Goal: Task Accomplishment & Management: Use online tool/utility

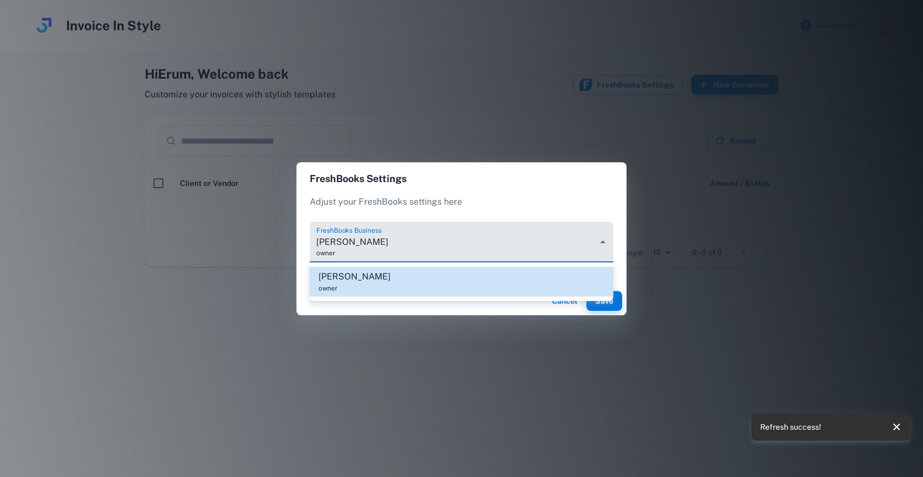
click at [418, 254] on body "Invoice In Style Need Help? Hi Erum , Welcome back Customize your invoices with…" at bounding box center [461, 238] width 923 height 477
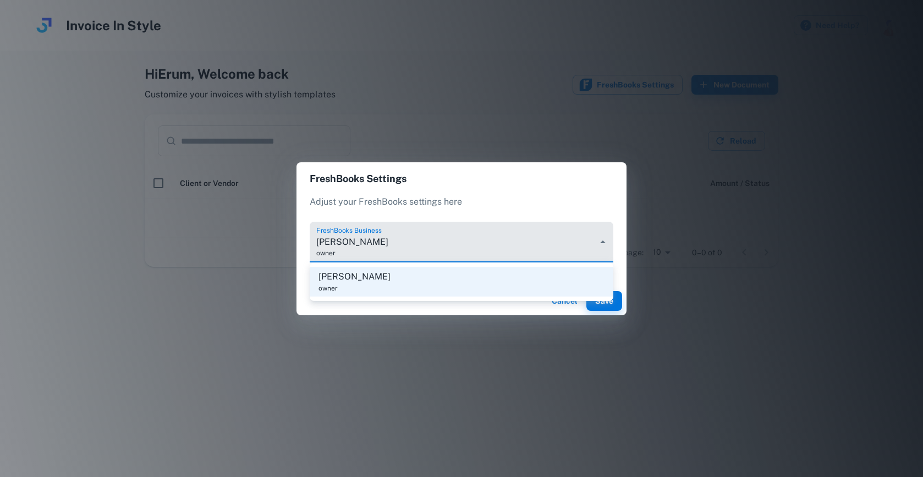
click at [418, 254] on div at bounding box center [461, 238] width 923 height 477
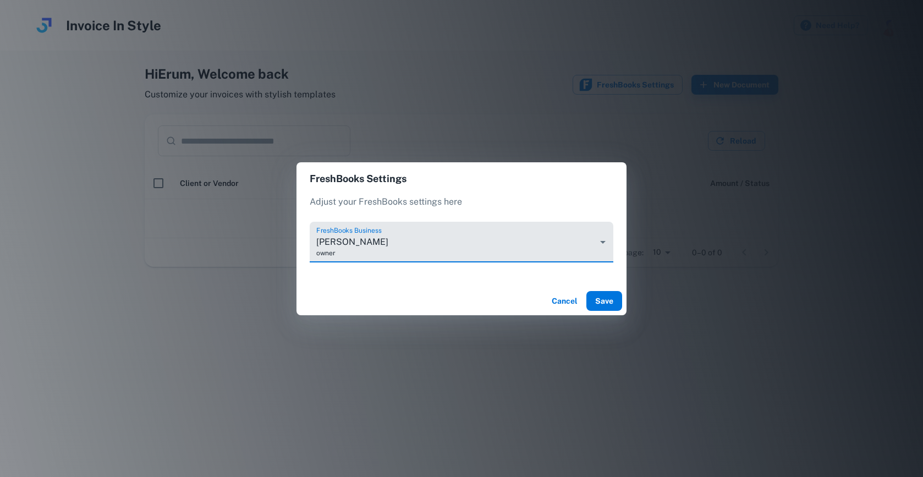
click at [616, 309] on button "Save" at bounding box center [605, 301] width 36 height 20
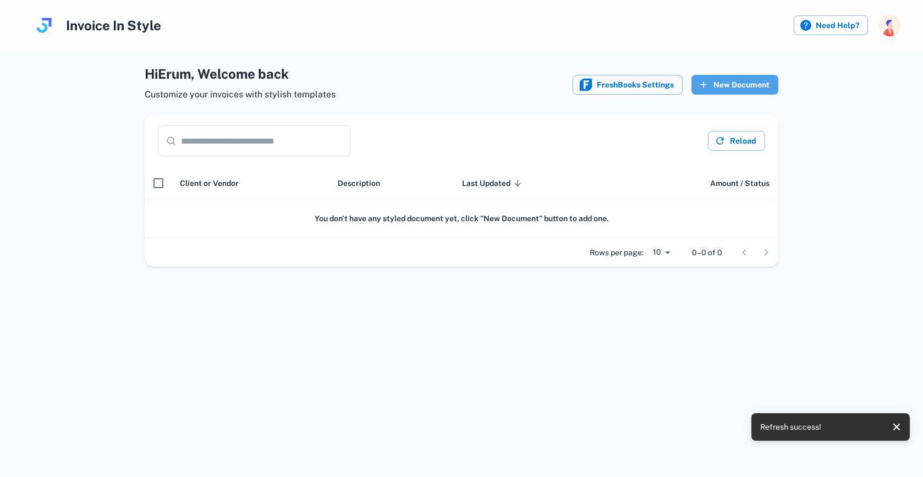
click at [737, 81] on button "New Document" at bounding box center [735, 85] width 87 height 20
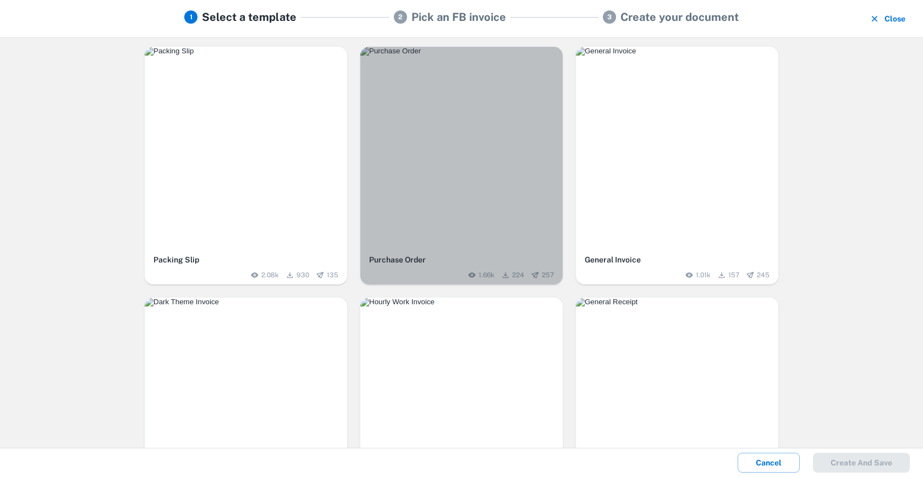
click at [443, 56] on img "button" at bounding box center [461, 51] width 203 height 9
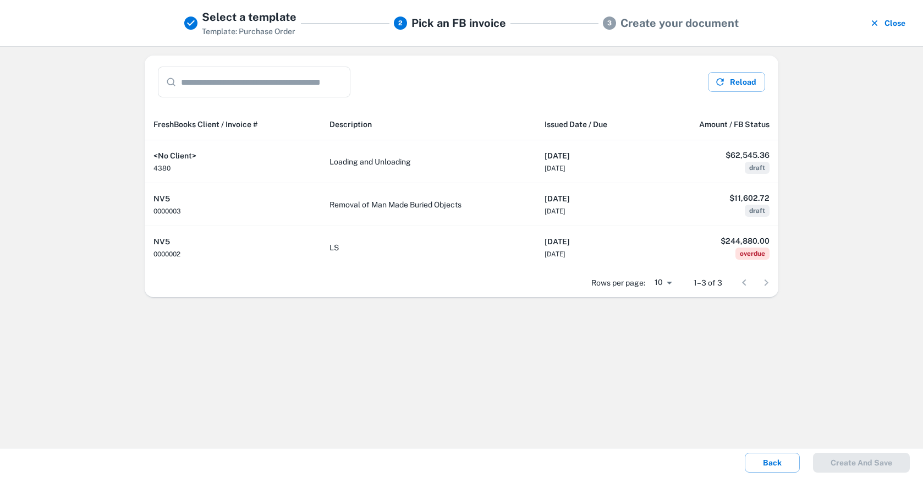
click at [677, 33] on div "Select a template Template: Purchase Order 2 Pick an FB invoice 3 Create your d…" at bounding box center [462, 23] width 564 height 29
click at [737, 89] on button "Reload" at bounding box center [736, 82] width 57 height 20
click at [898, 25] on button "Close" at bounding box center [888, 23] width 43 height 29
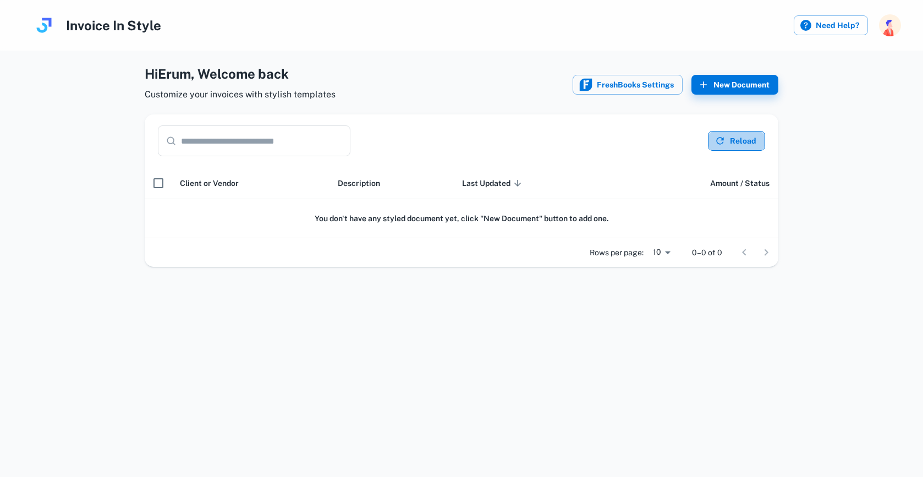
click at [732, 149] on button "Reload" at bounding box center [736, 141] width 57 height 20
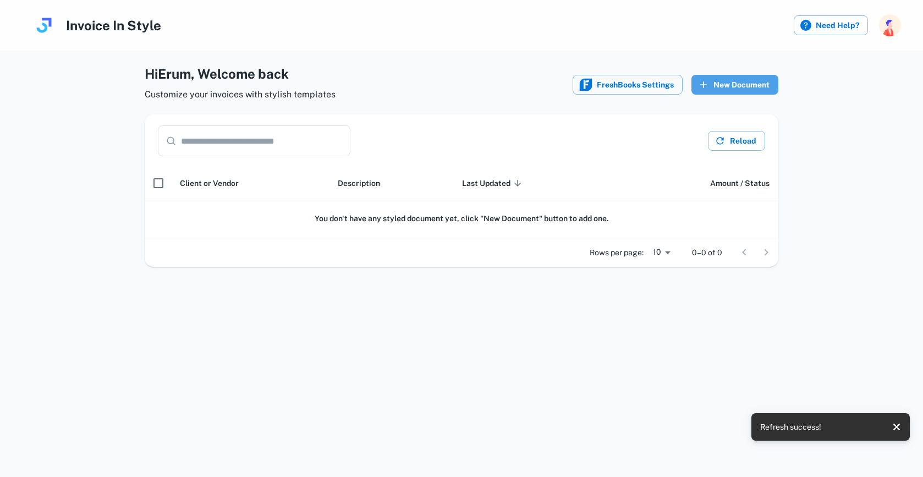
click at [737, 76] on button "New Document" at bounding box center [735, 85] width 87 height 20
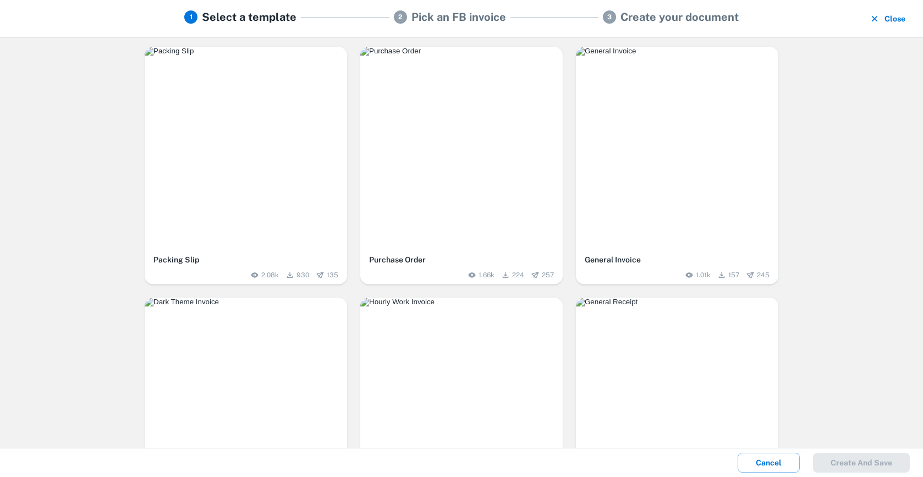
click at [423, 56] on img "button" at bounding box center [461, 51] width 203 height 9
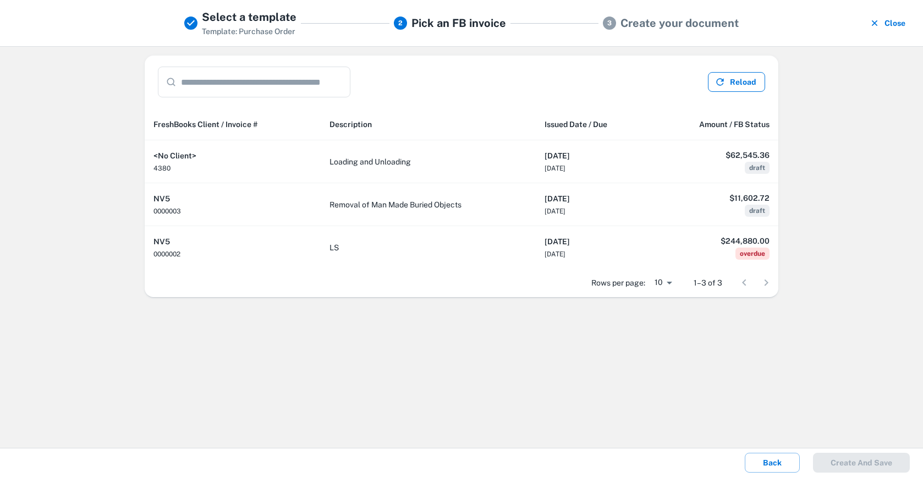
click at [722, 80] on icon "button" at bounding box center [720, 81] width 11 height 11
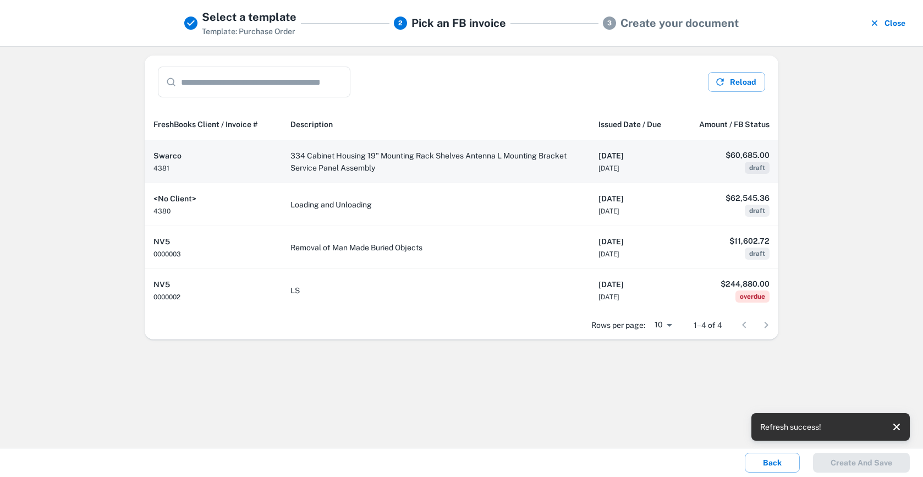
click at [445, 167] on td "334 Cabinet Housing 19" Mounting Rack Shelves Antenna L Mounting Bracket Servic…" at bounding box center [436, 161] width 308 height 43
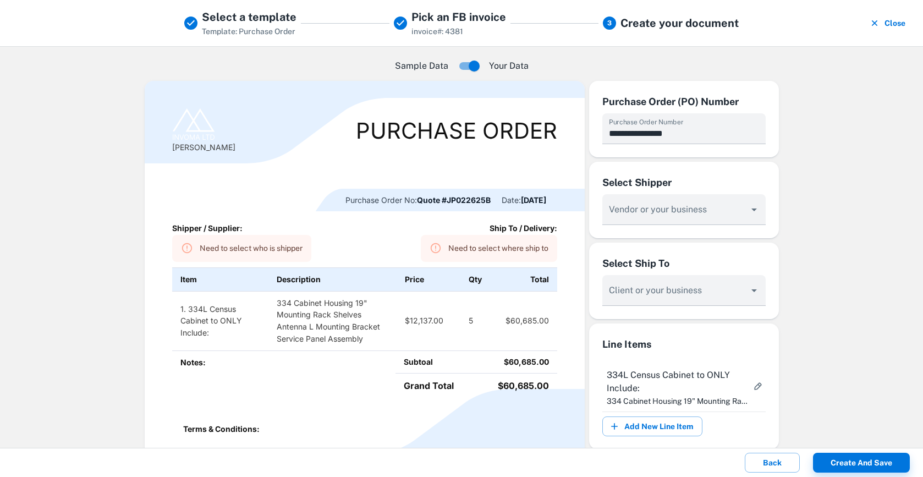
click at [187, 136] on img at bounding box center [193, 124] width 43 height 33
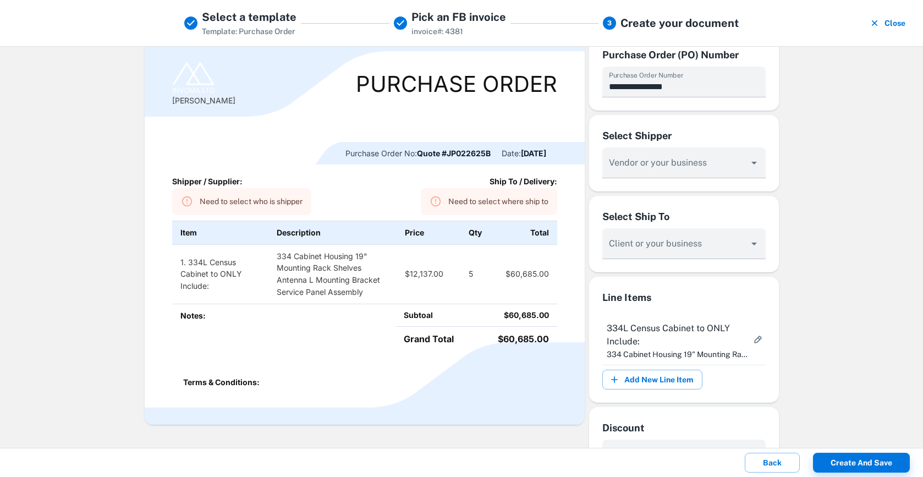
click at [213, 195] on div "Need to select who is shipper" at bounding box center [251, 202] width 103 height 20
click at [214, 198] on div "Need to select who is shipper" at bounding box center [251, 202] width 103 height 20
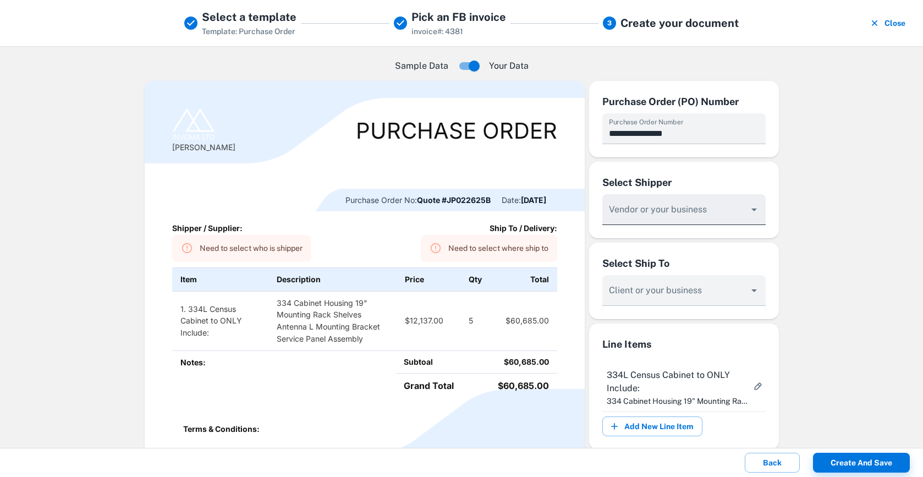
click at [660, 208] on div "Vendor or your business" at bounding box center [684, 209] width 163 height 31
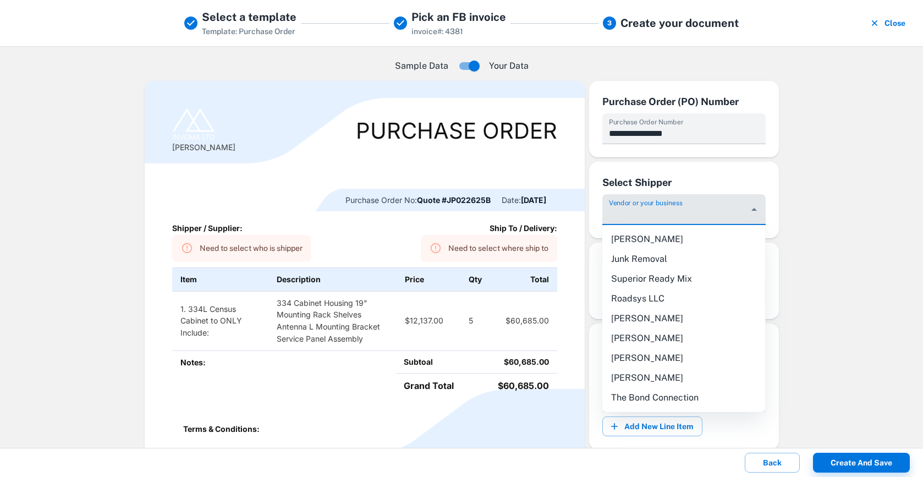
type input "*"
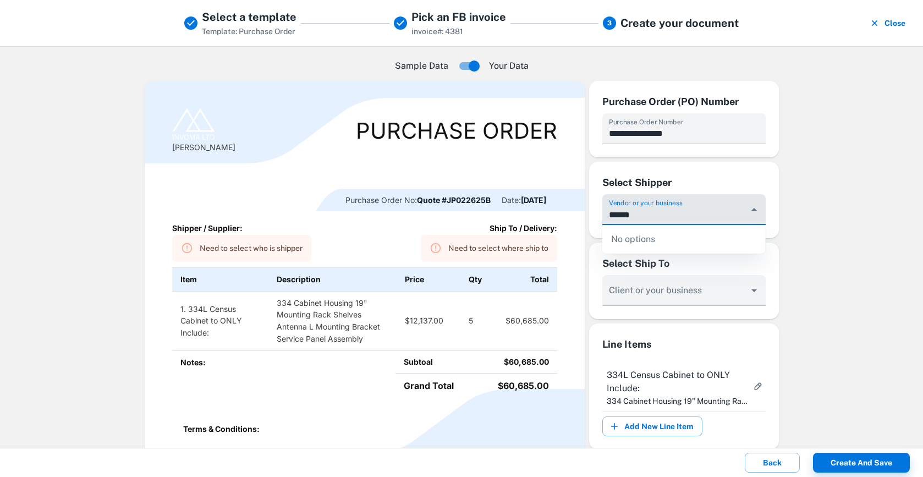
click at [683, 232] on div "No options" at bounding box center [684, 239] width 163 height 29
type input "******"
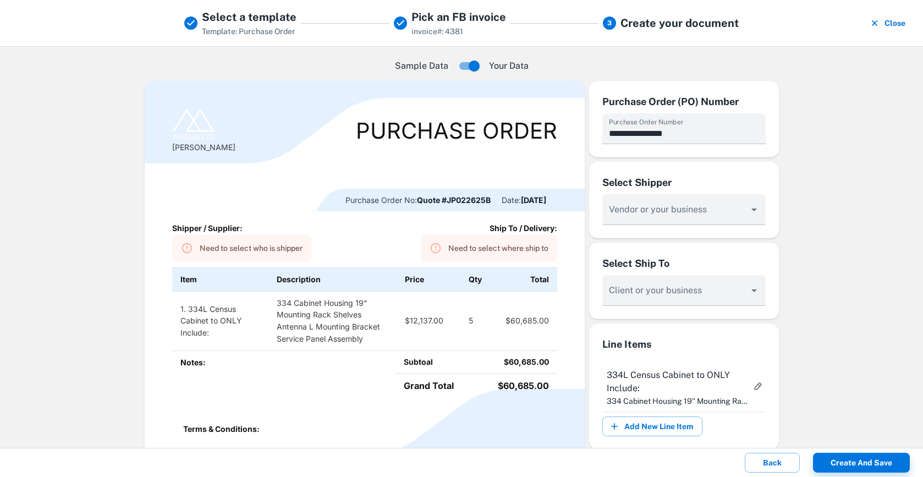
click at [774, 209] on div "Select Shipper Vendor or your business" at bounding box center [684, 200] width 190 height 76
click at [725, 203] on div at bounding box center [684, 209] width 163 height 31
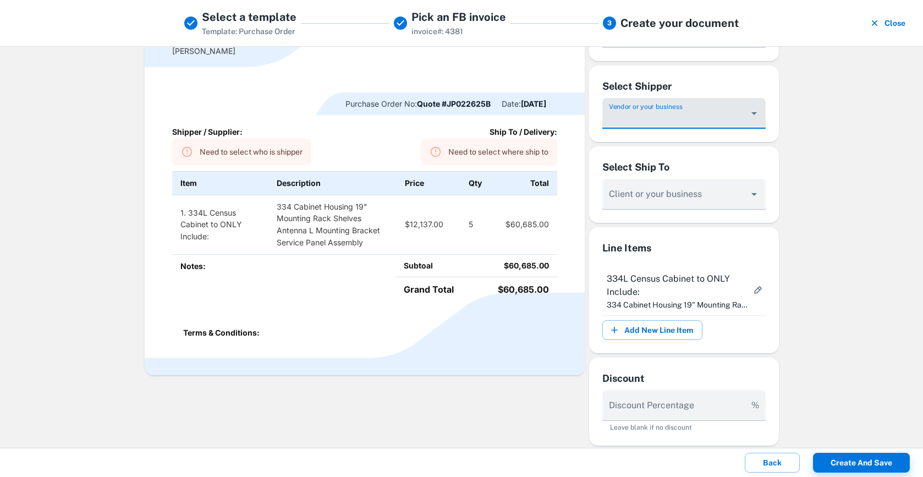
scroll to position [114, 0]
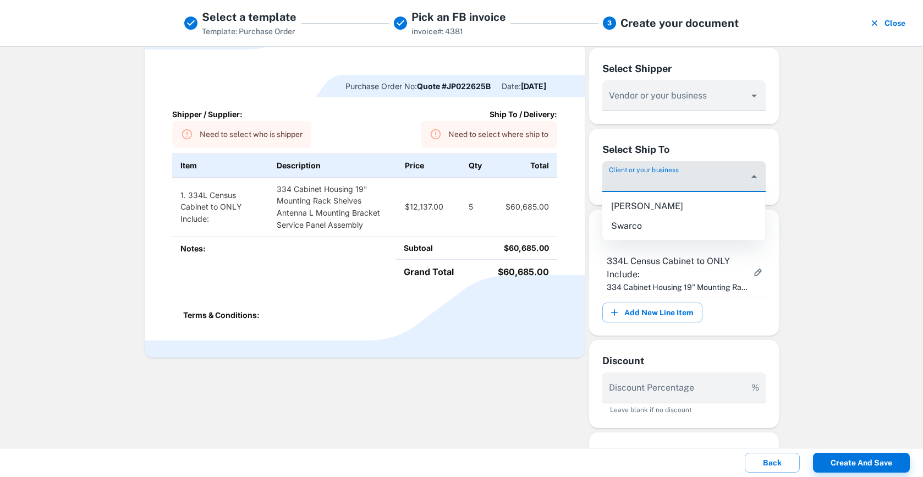
click at [728, 179] on input "Vendor or your business" at bounding box center [676, 182] width 138 height 20
click at [683, 210] on li "[PERSON_NAME]" at bounding box center [684, 206] width 163 height 20
type input "****"
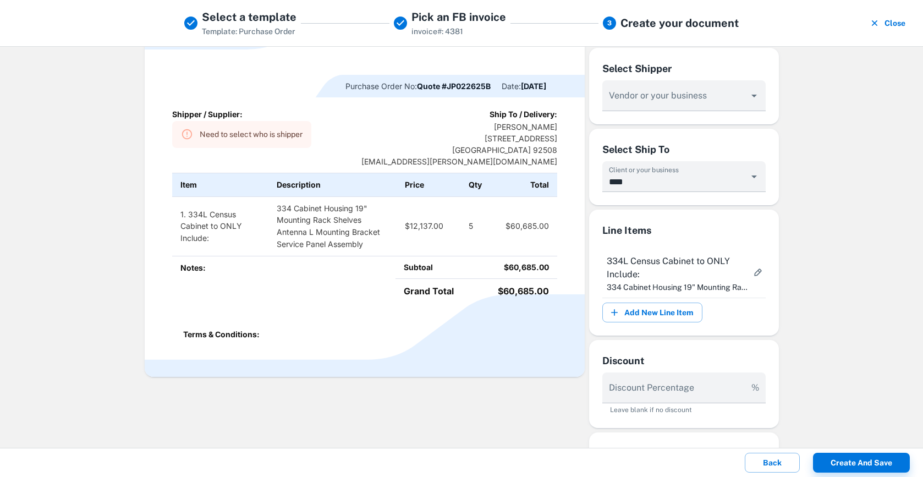
click at [811, 199] on div "**********" at bounding box center [461, 247] width 923 height 402
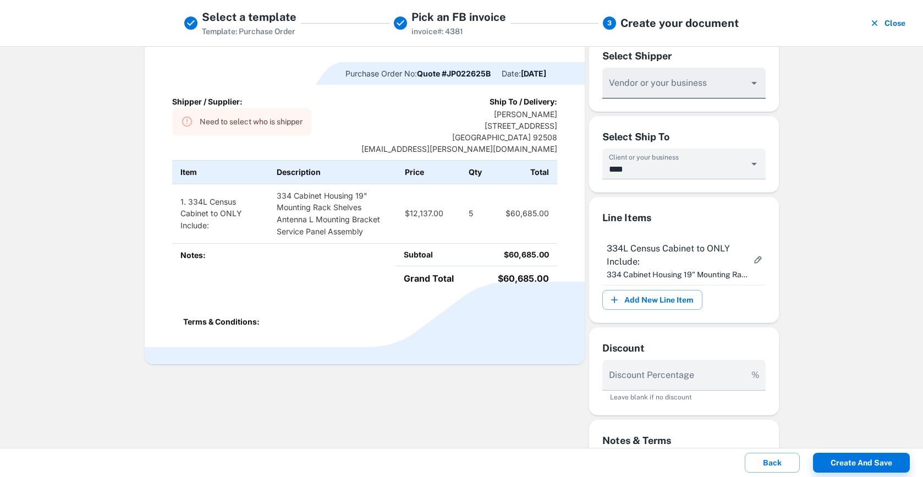
click at [680, 93] on input "Vendor or your business" at bounding box center [676, 88] width 138 height 20
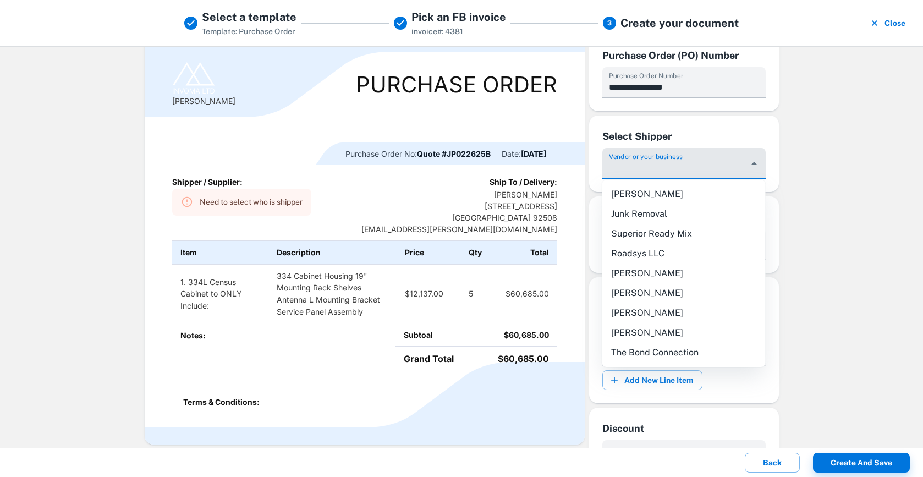
scroll to position [45, 0]
click at [793, 205] on div "**********" at bounding box center [461, 247] width 923 height 402
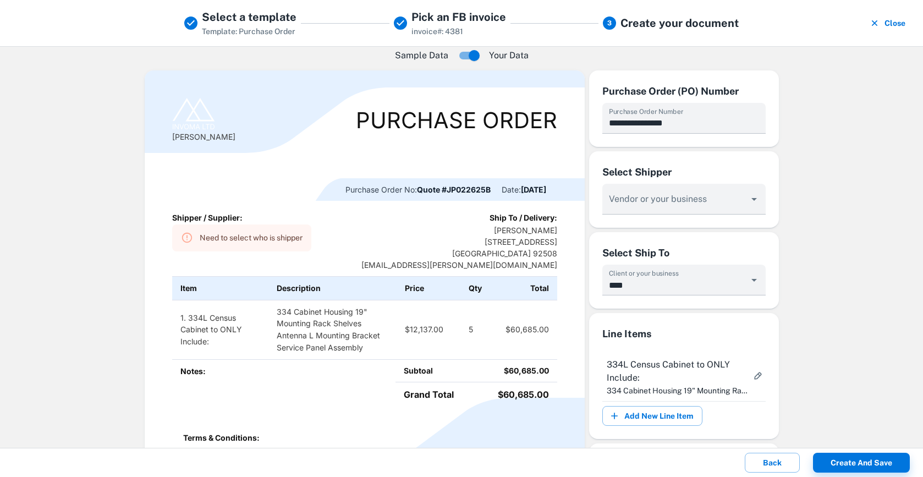
scroll to position [10, 0]
click at [768, 460] on button "Back" at bounding box center [772, 463] width 55 height 20
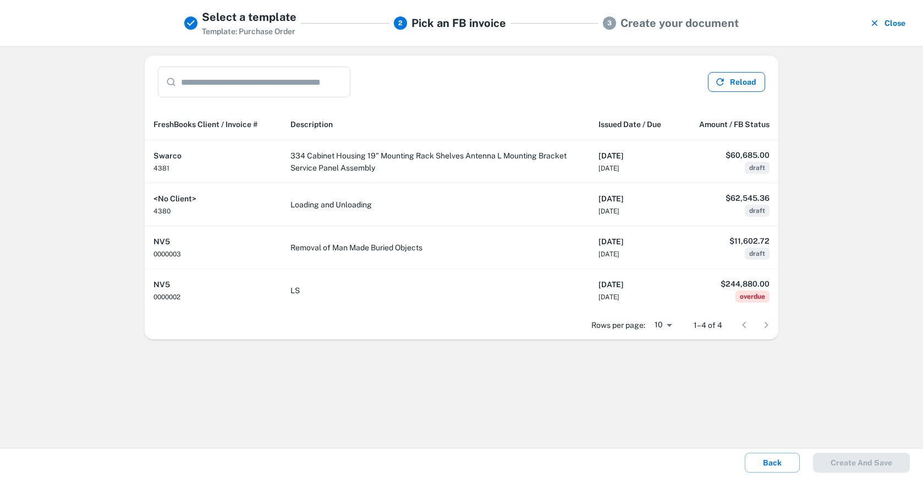
click at [732, 90] on button "Reload" at bounding box center [736, 82] width 57 height 20
